Goal: Information Seeking & Learning: Find specific fact

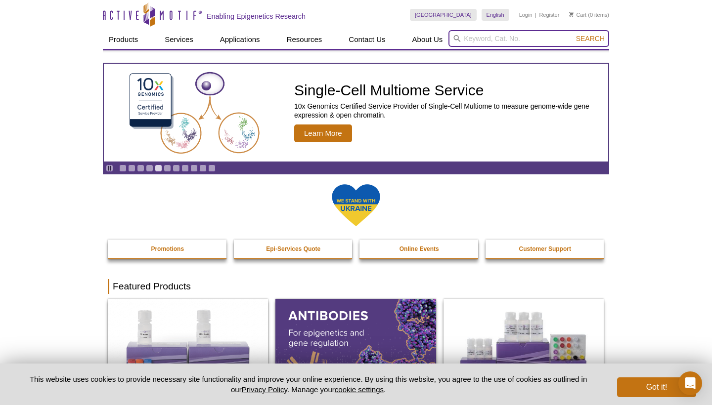
click at [516, 41] on input "search" at bounding box center [528, 38] width 161 height 17
paste input "81499"
type input "81499"
click at [590, 40] on button "Search" at bounding box center [590, 38] width 35 height 9
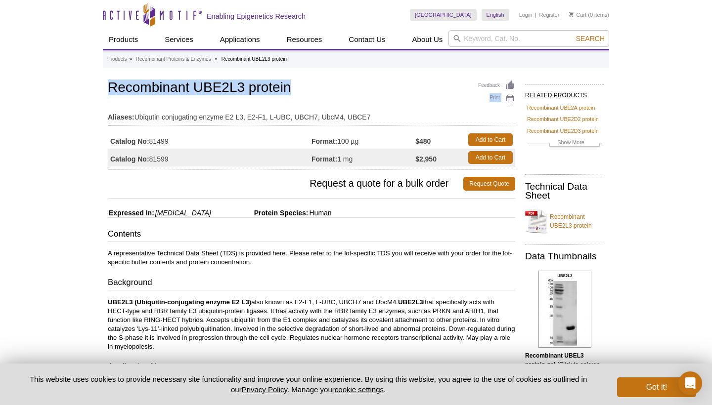
drag, startPoint x: 107, startPoint y: 84, endPoint x: 326, endPoint y: 84, distance: 218.9
copy div "Print Recombinant UBE2L3 protein"
drag, startPoint x: 111, startPoint y: 140, endPoint x: 183, endPoint y: 140, distance: 72.7
click at [183, 140] on td "Catalog No: 81499" at bounding box center [210, 140] width 204 height 18
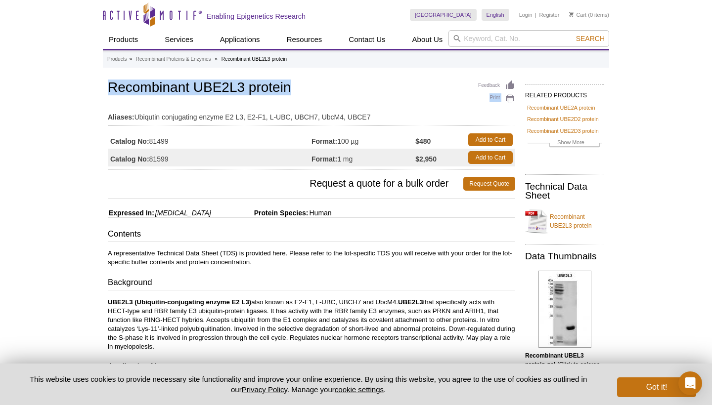
copy td "Catalog No: 81499"
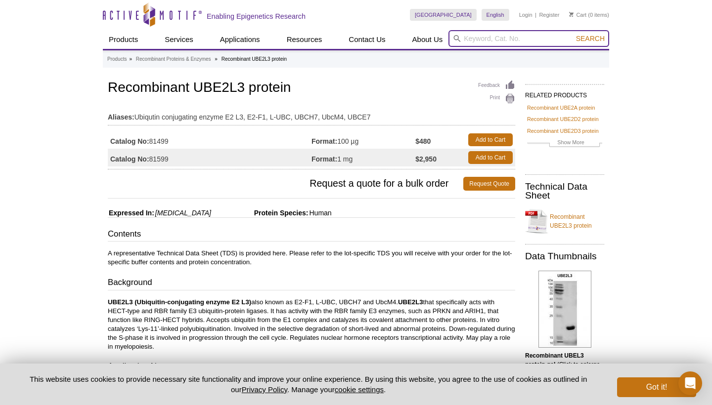
click at [520, 43] on input "search" at bounding box center [528, 38] width 161 height 17
type input "p53"
click at [590, 40] on button "Search" at bounding box center [590, 38] width 35 height 9
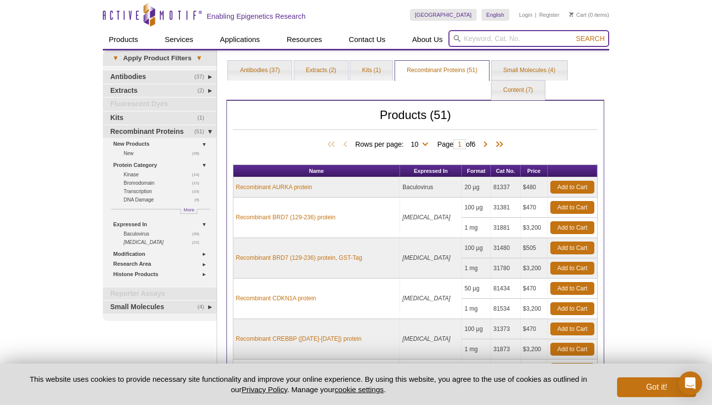
click at [501, 42] on input "search" at bounding box center [528, 38] width 161 height 17
type input "TP53"
click at [590, 40] on button "Search" at bounding box center [590, 38] width 35 height 9
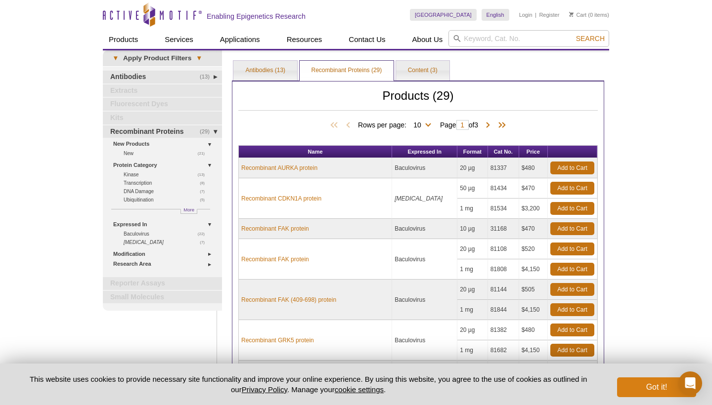
click at [659, 381] on button "Got it!" at bounding box center [656, 388] width 79 height 20
